Goal: Contribute content: Contribute content

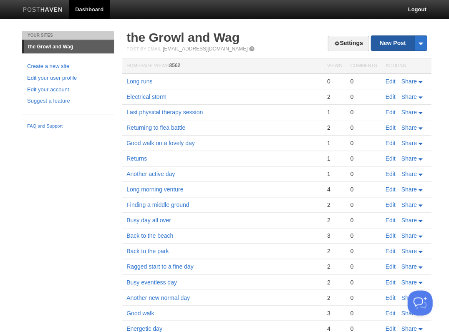
click at [386, 43] on link "New Post" at bounding box center [398, 43] width 55 height 15
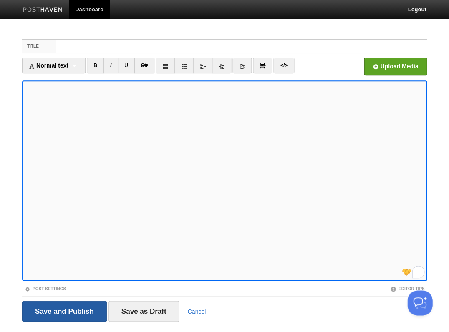
click at [63, 310] on input "Save and Publish" at bounding box center [64, 311] width 85 height 21
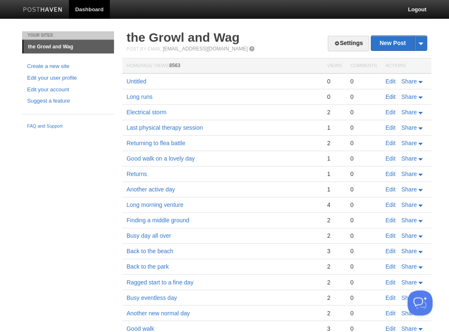
click at [389, 95] on link "Edit" at bounding box center [390, 96] width 10 height 7
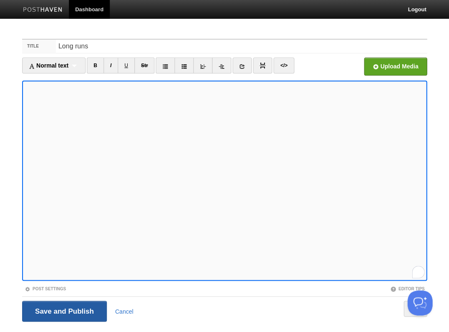
click at [91, 312] on input "Save and Publish" at bounding box center [64, 311] width 85 height 21
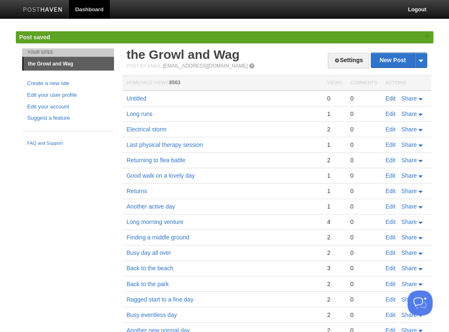
click at [389, 97] on link "Edit" at bounding box center [390, 98] width 10 height 7
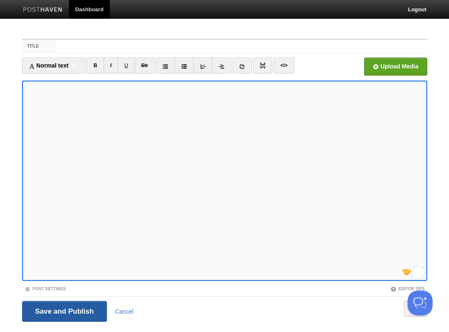
click at [63, 310] on input "Save and Publish" at bounding box center [64, 311] width 85 height 21
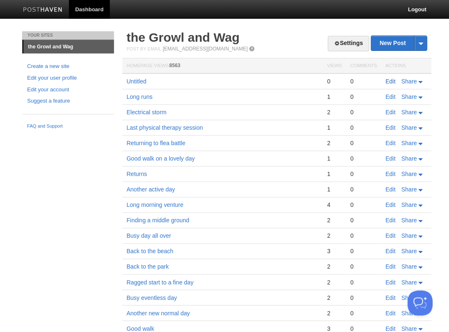
click at [387, 81] on link "Edit" at bounding box center [390, 81] width 10 height 7
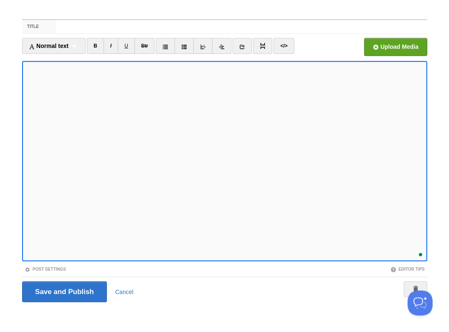
scroll to position [18, 0]
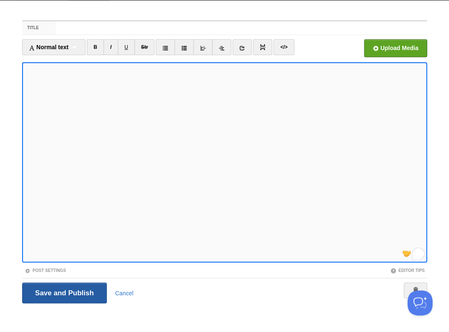
click at [63, 292] on input "Save and Publish" at bounding box center [64, 292] width 85 height 21
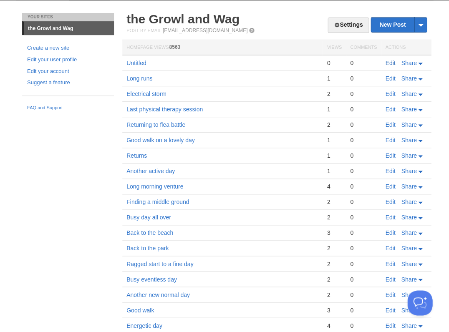
click at [385, 63] on link "Edit" at bounding box center [390, 63] width 10 height 7
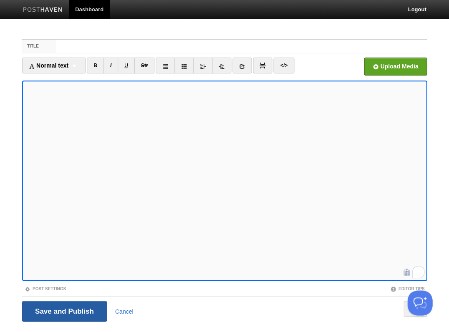
click at [63, 310] on input "Save and Publish" at bounding box center [64, 311] width 85 height 21
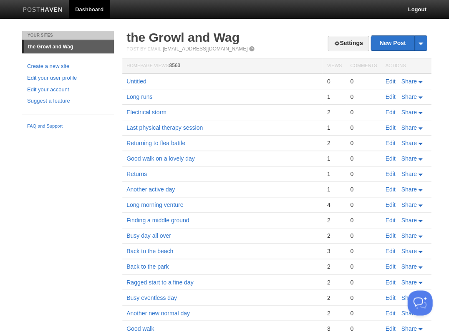
click at [388, 80] on link "Edit" at bounding box center [390, 81] width 10 height 7
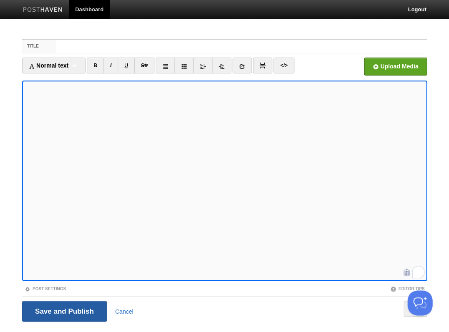
click at [63, 310] on input "Save and Publish" at bounding box center [64, 311] width 85 height 21
